Goal: Task Accomplishment & Management: Complete application form

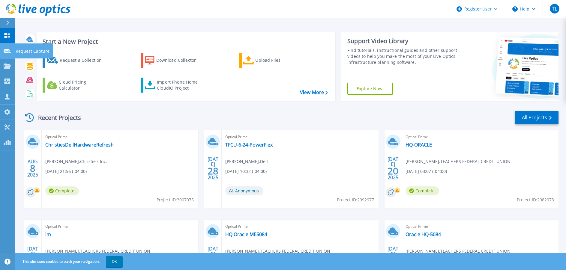
click at [8, 52] on icon at bounding box center [7, 51] width 7 height 4
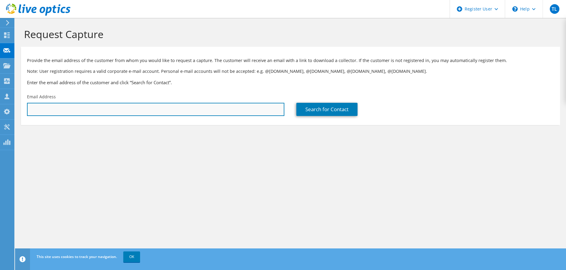
click at [206, 110] on input "text" at bounding box center [155, 109] width 257 height 13
paste input "[PERSON_NAME][EMAIL_ADDRESS][PERSON_NAME][DOMAIN_NAME]"
type input "[PERSON_NAME][EMAIL_ADDRESS][PERSON_NAME][DOMAIN_NAME]"
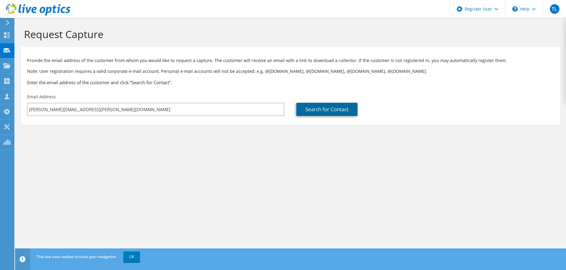
click at [316, 108] on link "Search for Contact" at bounding box center [326, 109] width 61 height 13
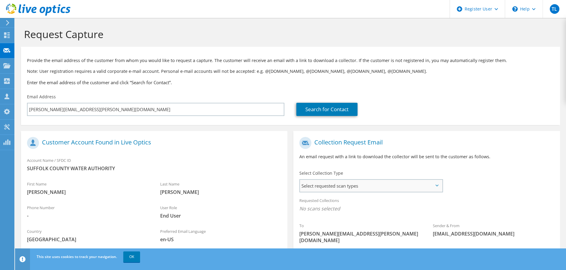
click at [358, 189] on span "Select requested scan types" at bounding box center [371, 186] width 142 height 12
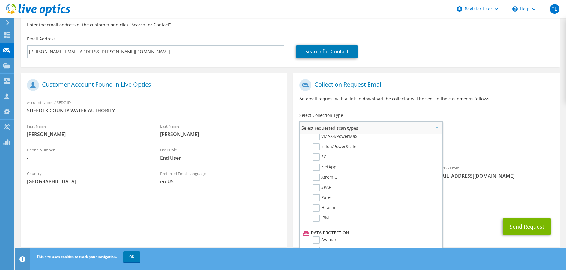
scroll to position [167, 0]
